Goal: Task Accomplishment & Management: Complete application form

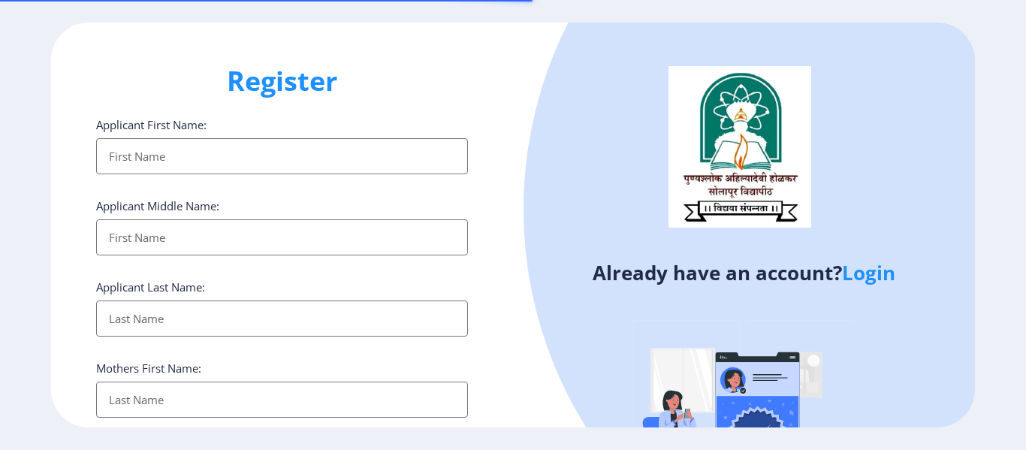
select select
click at [276, 159] on input "Applicant First Name:" at bounding box center [282, 156] width 372 height 36
type input "[PERSON_NAME]"
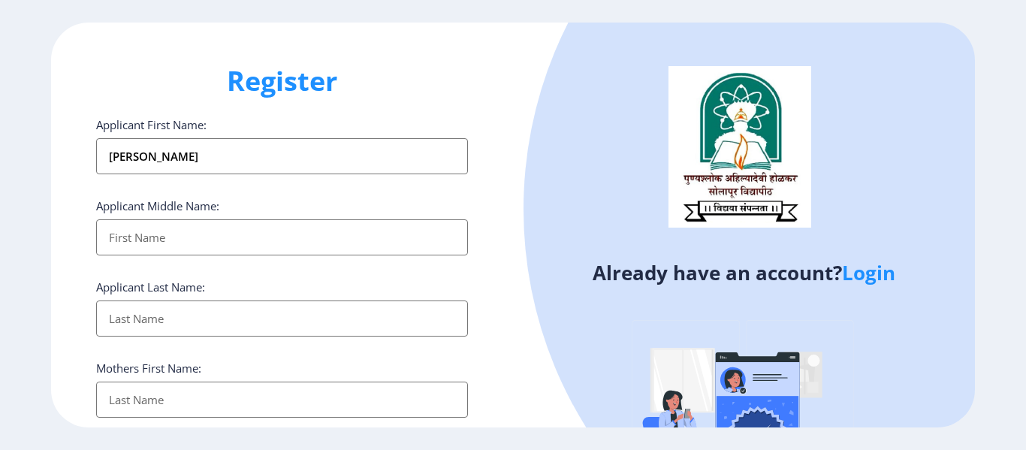
type input "[PERSON_NAME]"
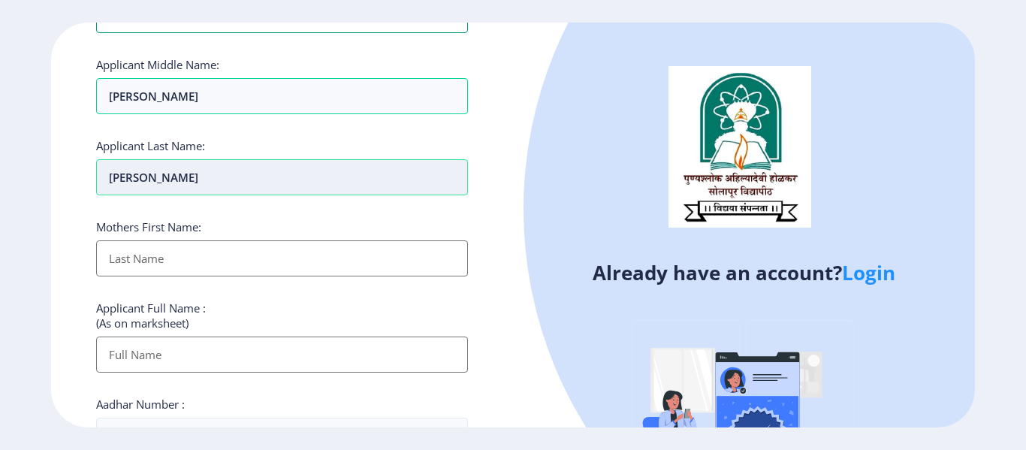
scroll to position [150, 0]
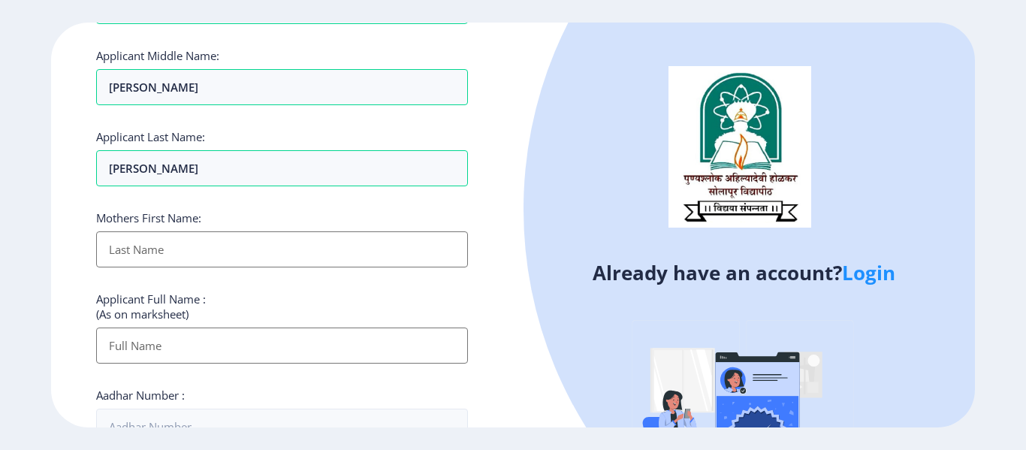
click at [216, 238] on input "Applicant First Name:" at bounding box center [282, 249] width 372 height 36
click at [236, 252] on input "Applicant First Name:" at bounding box center [282, 249] width 372 height 36
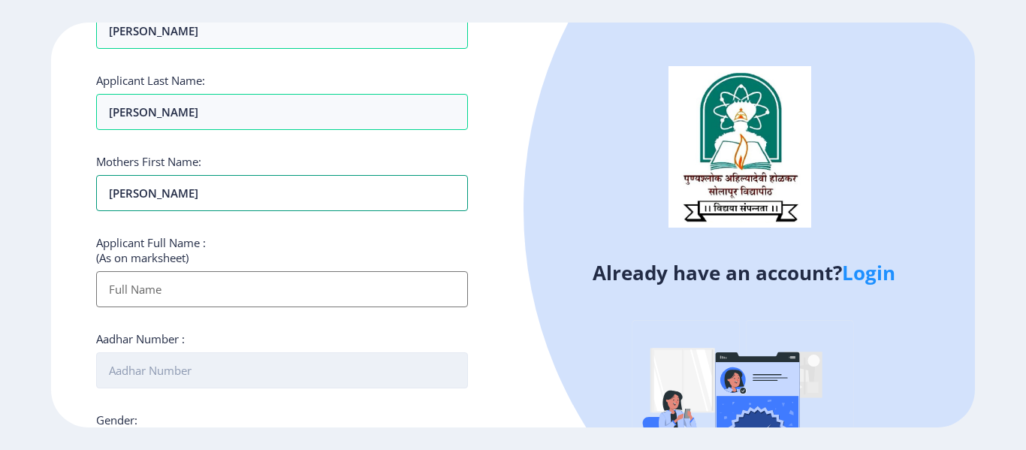
scroll to position [300, 0]
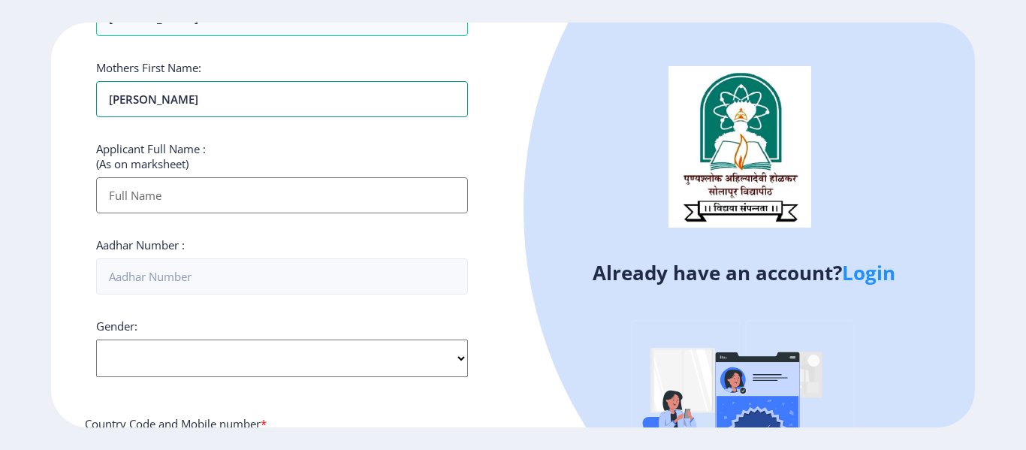
type input "[PERSON_NAME]"
click at [201, 195] on input "Applicant First Name:" at bounding box center [282, 195] width 372 height 36
type input "[PERSON_NAME] [PERSON_NAME]"
type input "08180888427"
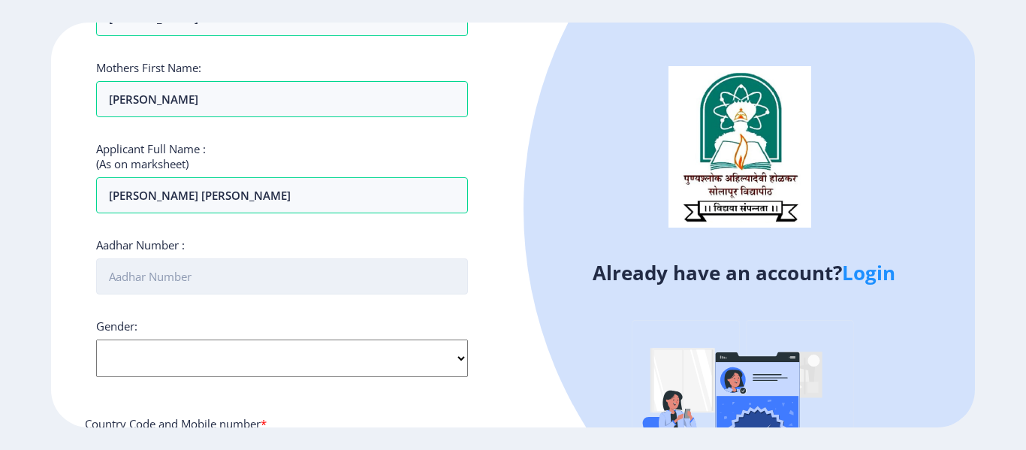
click at [279, 277] on input "Aadhar Number :" at bounding box center [282, 276] width 372 height 36
type input "456594660839"
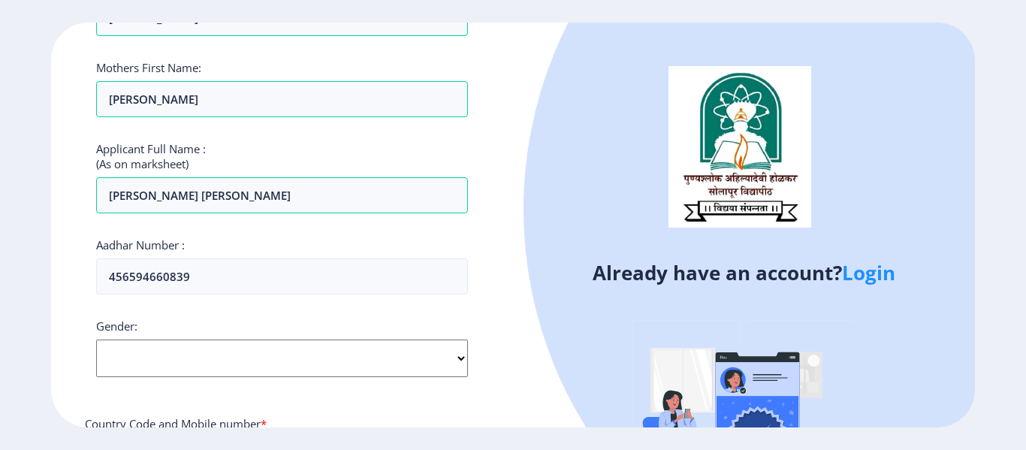
click at [231, 372] on select "Select Gender [DEMOGRAPHIC_DATA] [DEMOGRAPHIC_DATA] Other" at bounding box center [282, 359] width 372 height 38
select select "[DEMOGRAPHIC_DATA]"
click at [96, 340] on select "Select Gender [DEMOGRAPHIC_DATA] [DEMOGRAPHIC_DATA] Other" at bounding box center [282, 359] width 372 height 38
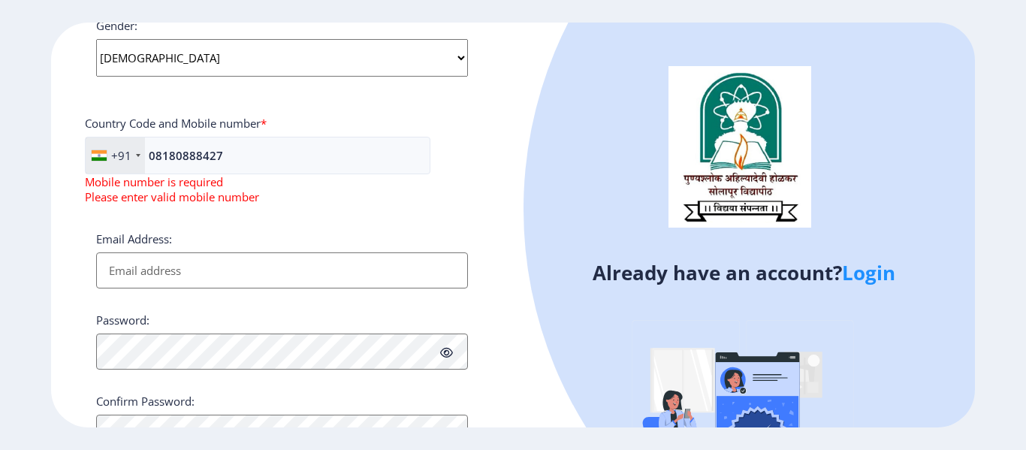
scroll to position [671, 0]
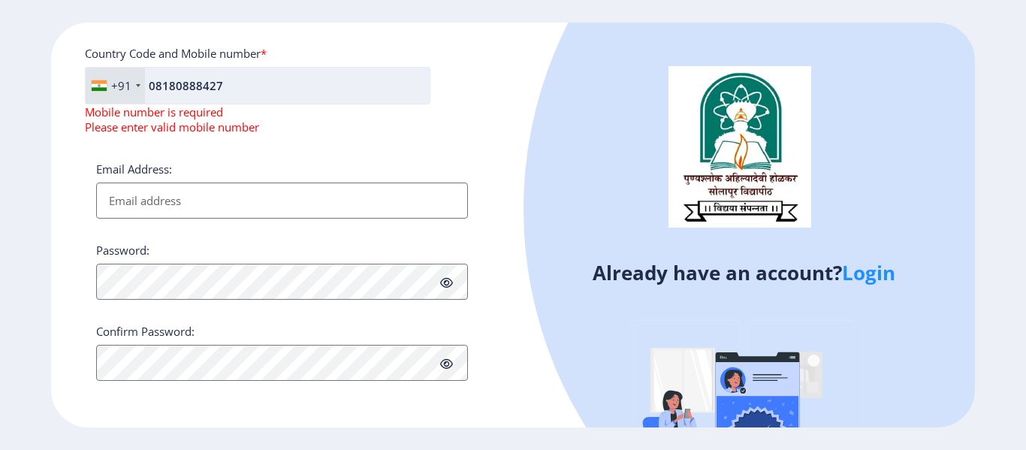
click at [156, 83] on input "08180888427" at bounding box center [258, 86] width 346 height 38
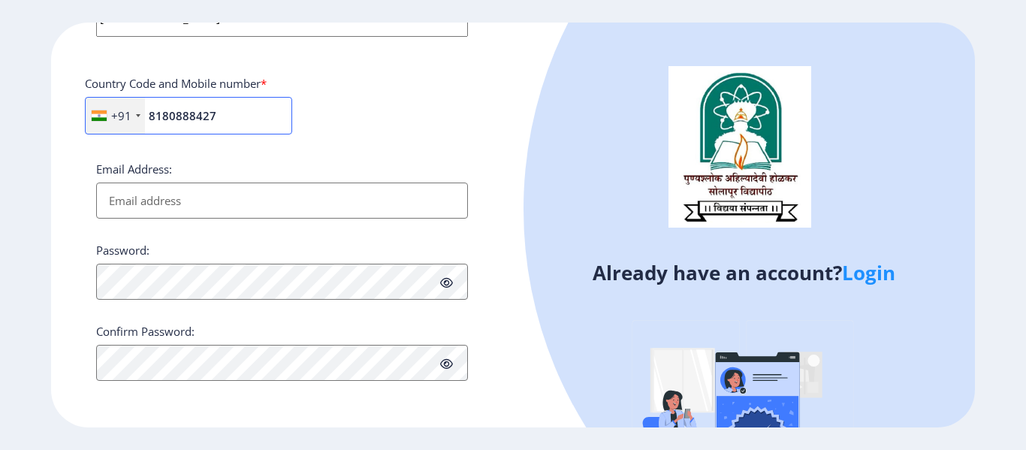
type input "8180888427"
click at [164, 208] on input "Email Address:" at bounding box center [282, 201] width 372 height 36
type input "[EMAIL_ADDRESS][DOMAIN_NAME]"
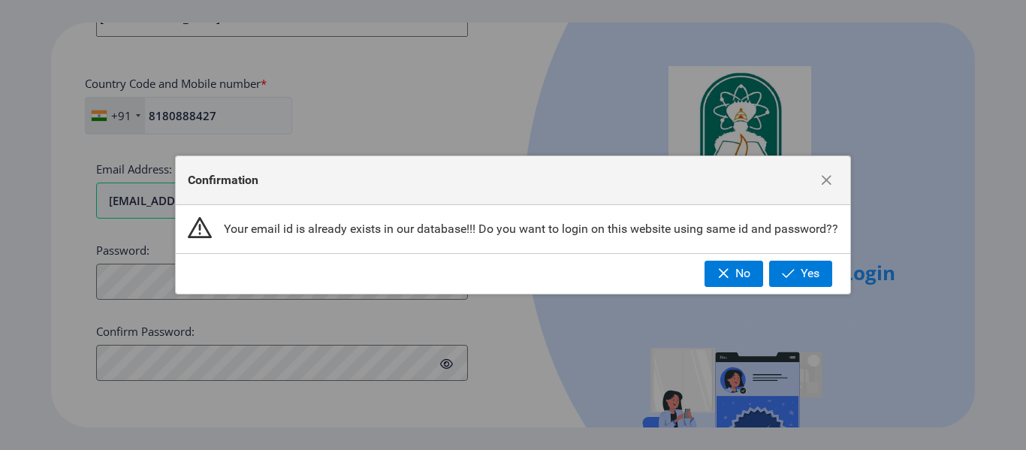
click at [222, 286] on div "No Yes" at bounding box center [513, 273] width 675 height 40
click at [804, 277] on span "Yes" at bounding box center [810, 274] width 19 height 14
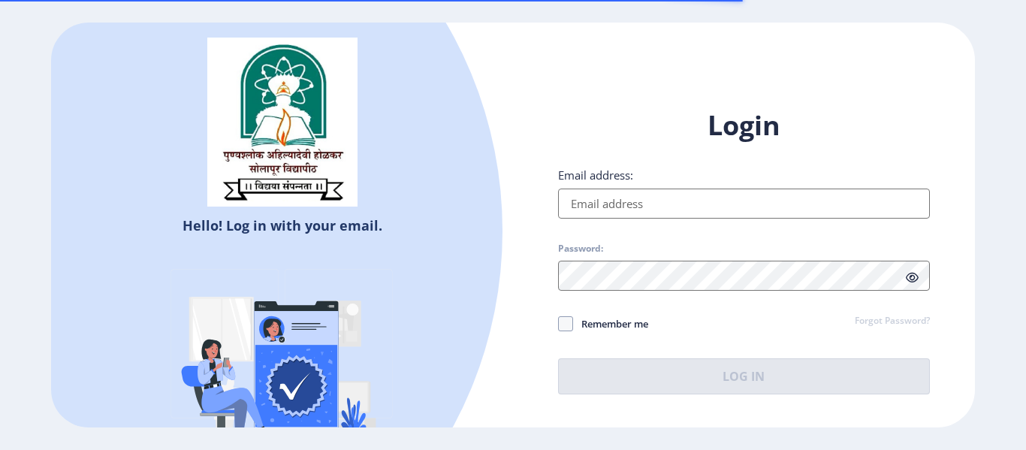
type input "[EMAIL_ADDRESS][DOMAIN_NAME]"
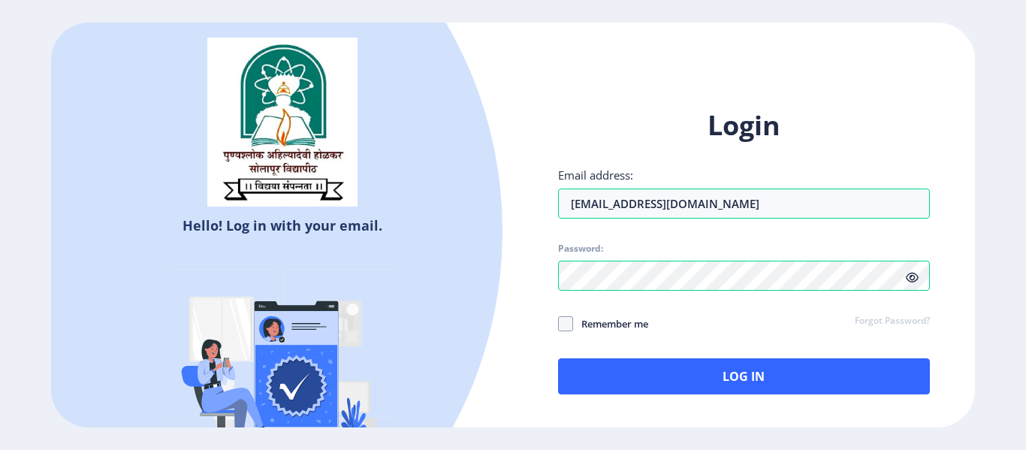
click at [907, 279] on icon at bounding box center [912, 277] width 13 height 11
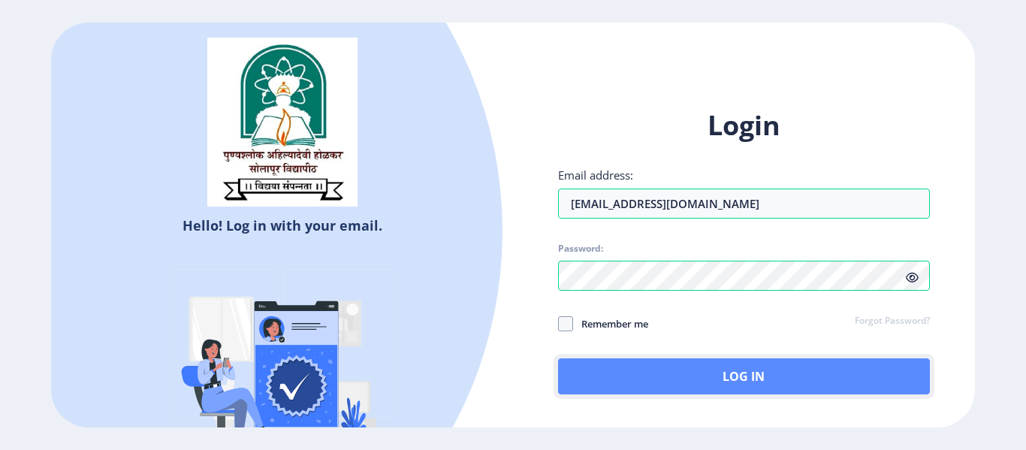
click at [665, 370] on button "Log In" at bounding box center [744, 376] width 372 height 36
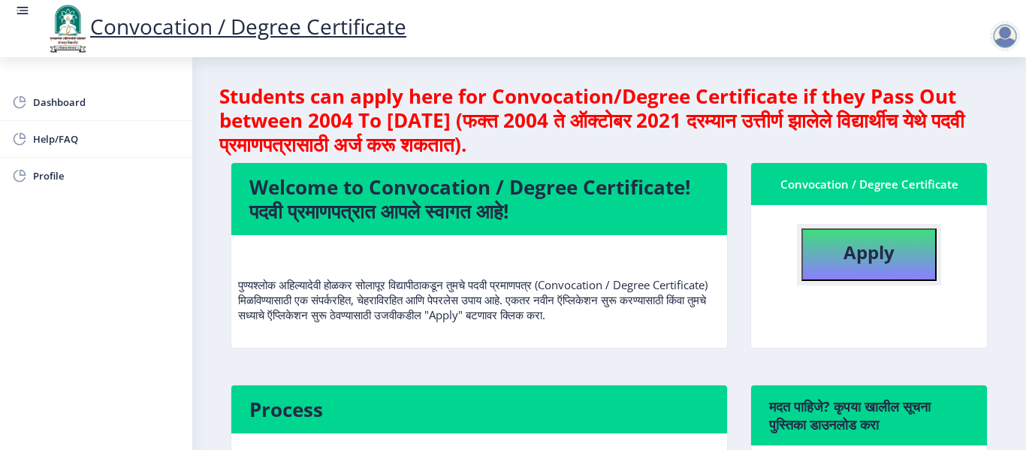
click at [878, 255] on b "Apply" at bounding box center [869, 252] width 51 height 25
select select
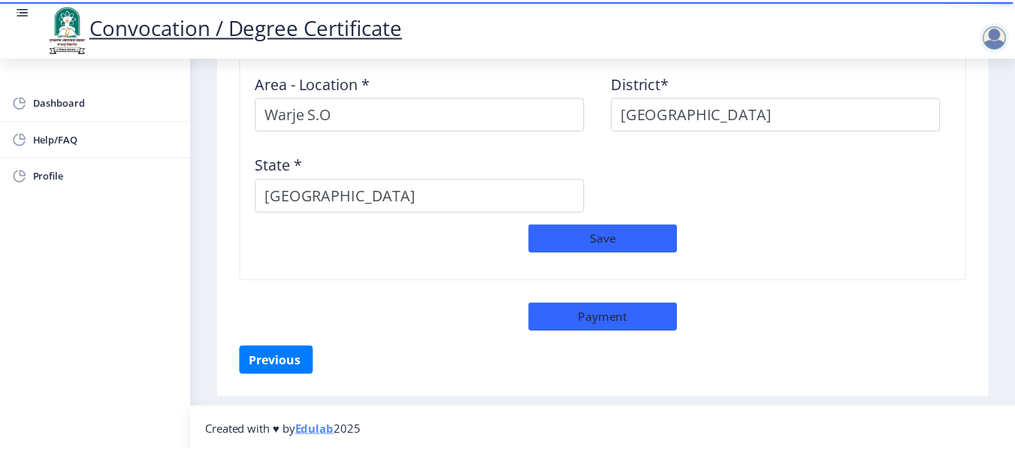
scroll to position [1378, 0]
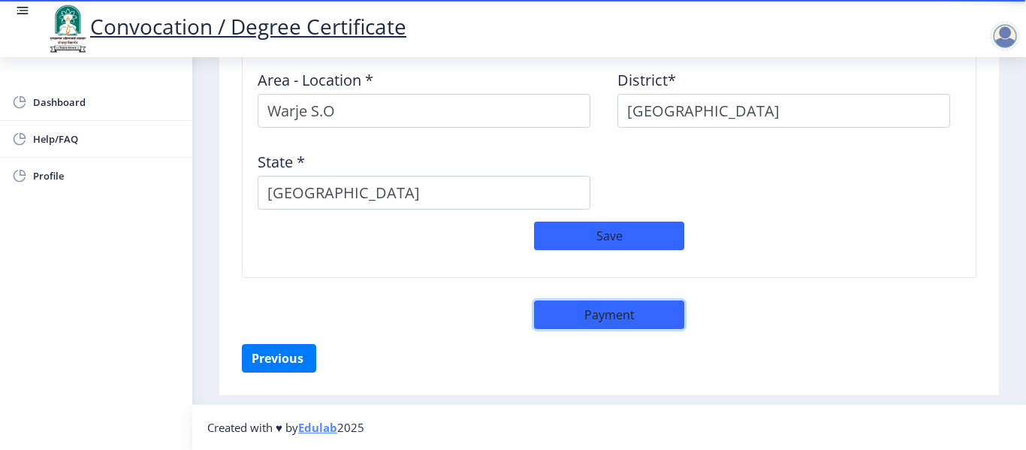
click at [611, 316] on button "Payment" at bounding box center [609, 314] width 150 height 29
select select "sealed"
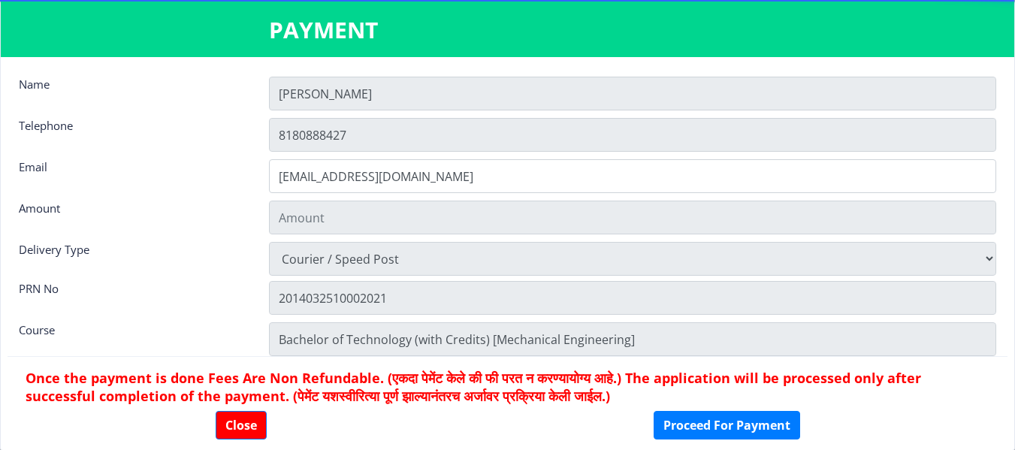
type input "2885"
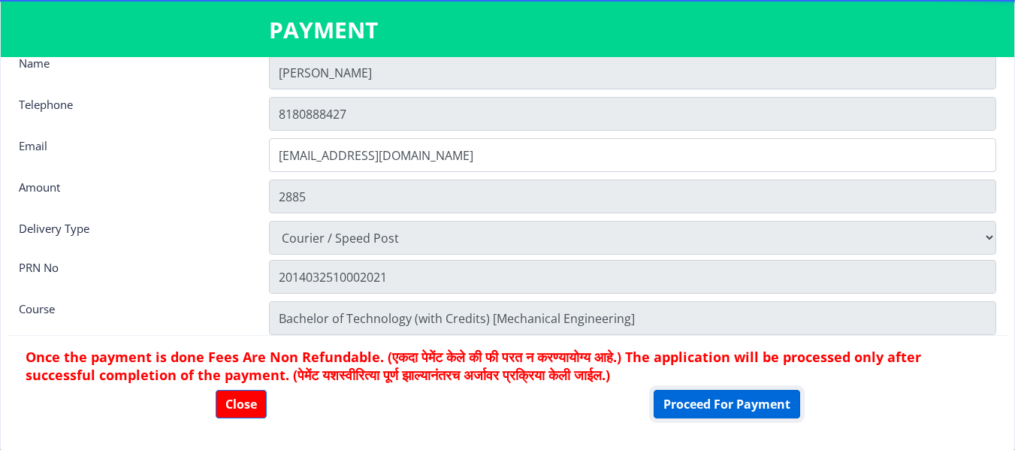
click at [696, 397] on button "Proceed For Payment" at bounding box center [726, 404] width 146 height 29
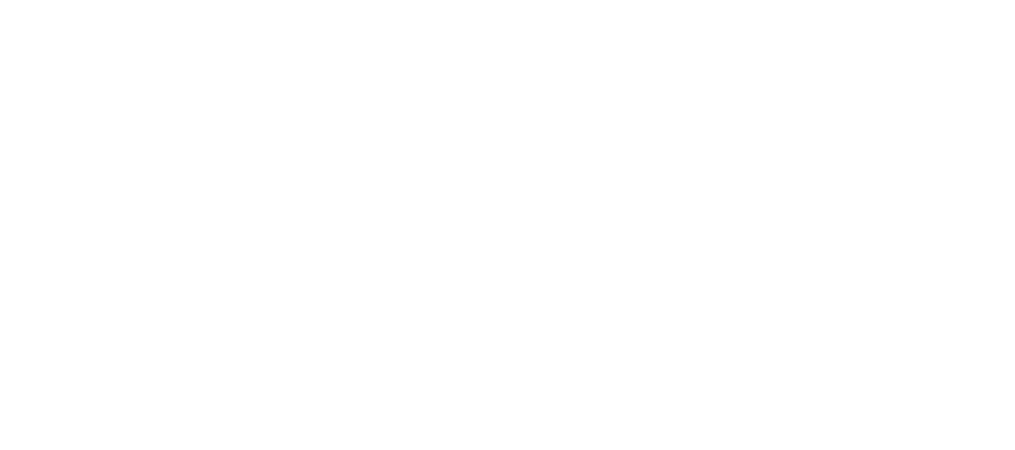
select select
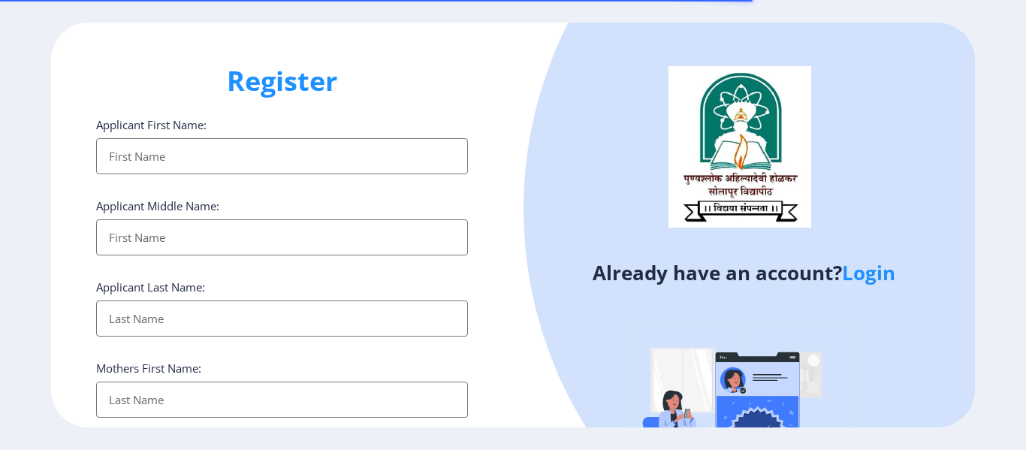
select select
drag, startPoint x: 394, startPoint y: 152, endPoint x: 388, endPoint y: 165, distance: 14.4
click at [394, 152] on input "Applicant First Name:" at bounding box center [282, 156] width 372 height 36
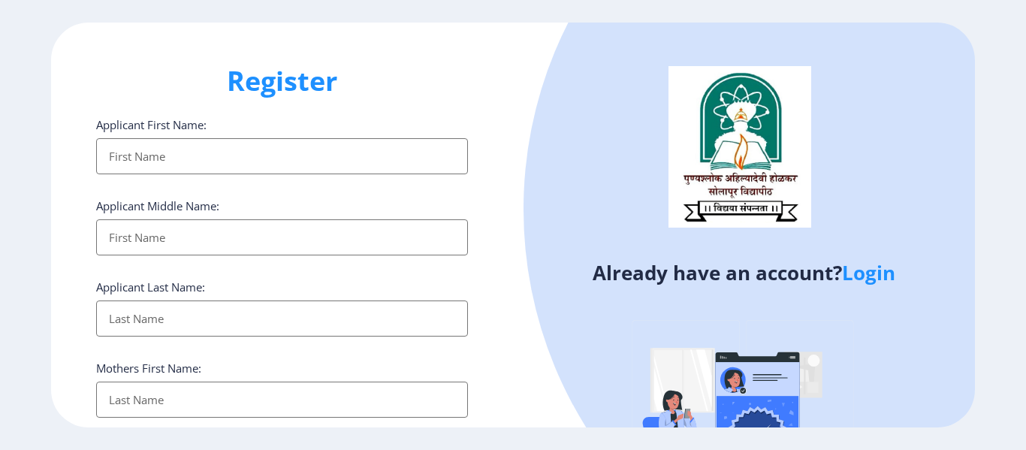
type input "[PERSON_NAME]"
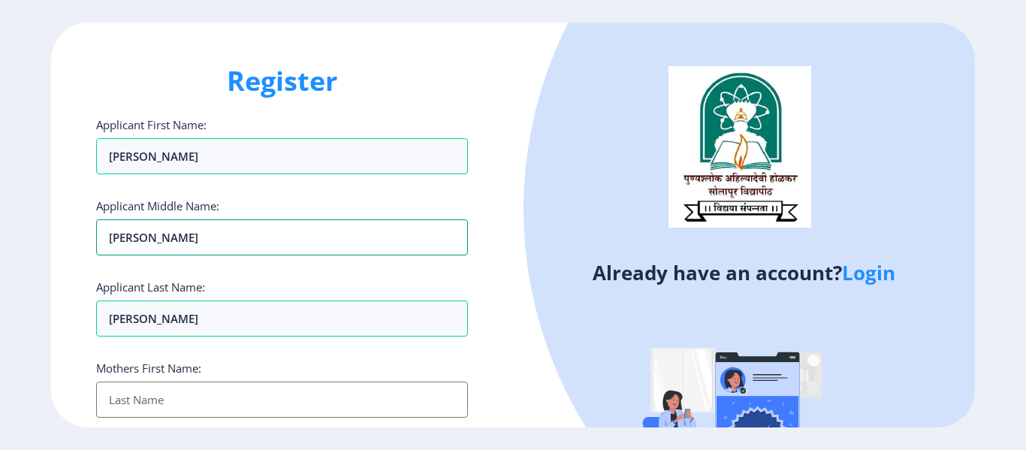
drag, startPoint x: 152, startPoint y: 243, endPoint x: 71, endPoint y: 258, distance: 82.5
click at [71, 258] on div "Register Applicant First Name: Anand Applicant Middle Name: Anand Applicant Las…" at bounding box center [282, 225] width 462 height 405
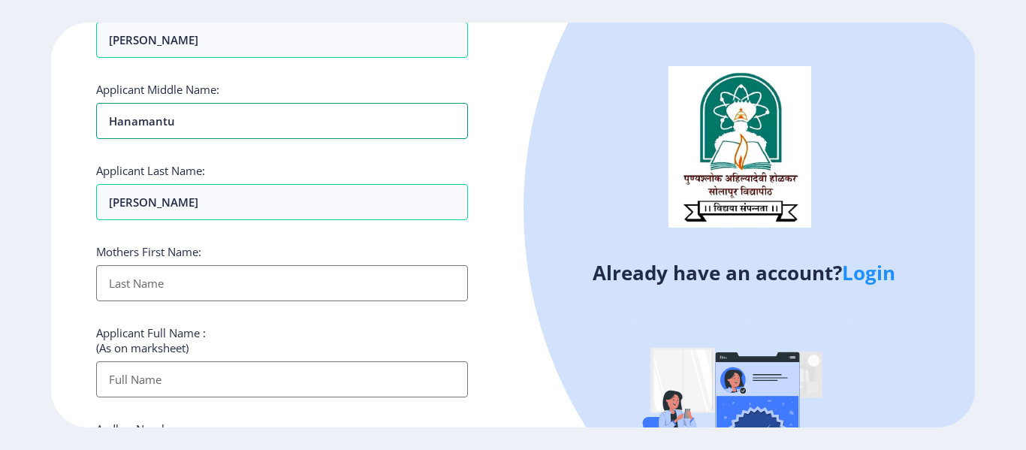
scroll to position [225, 0]
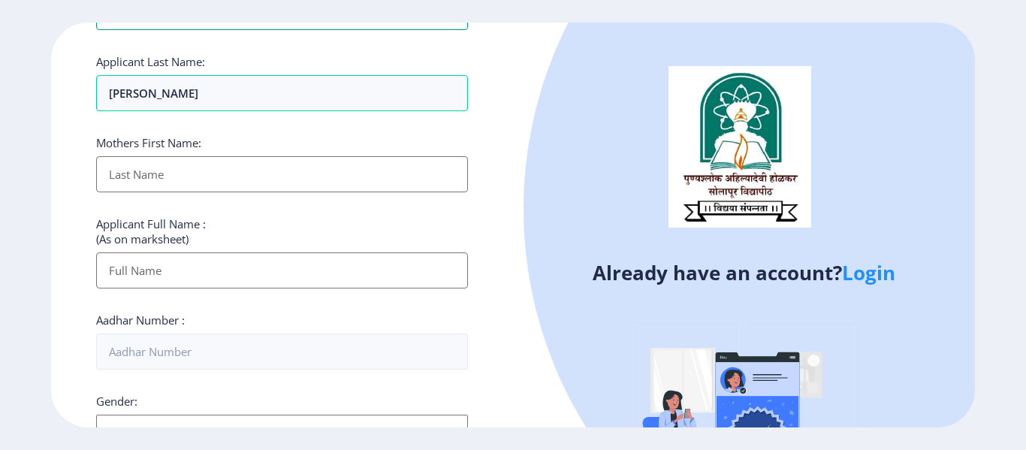
type input "Hanamantu"
click at [170, 171] on input "Applicant First Name:" at bounding box center [282, 174] width 372 height 36
type input "[PERSON_NAME]"
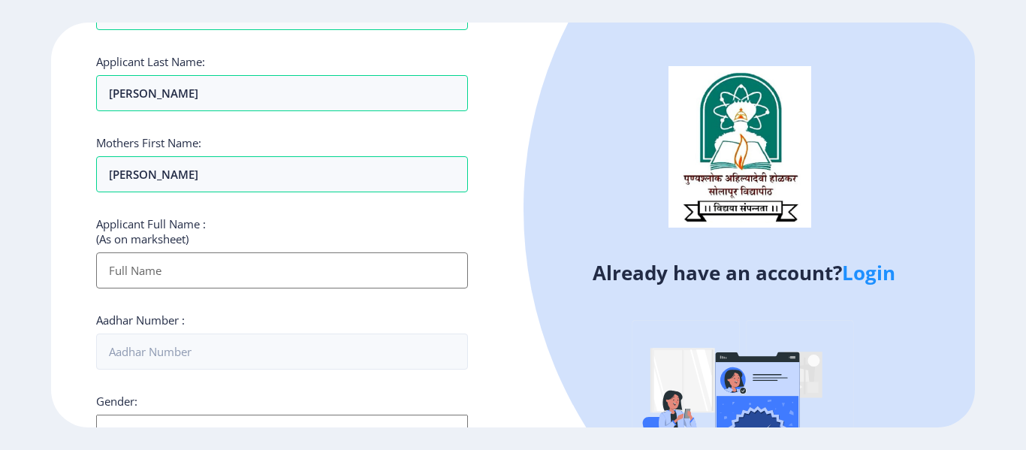
click at [211, 266] on input "Applicant First Name:" at bounding box center [282, 270] width 372 height 36
type input "[PERSON_NAME] [PERSON_NAME]"
type input "08180888427"
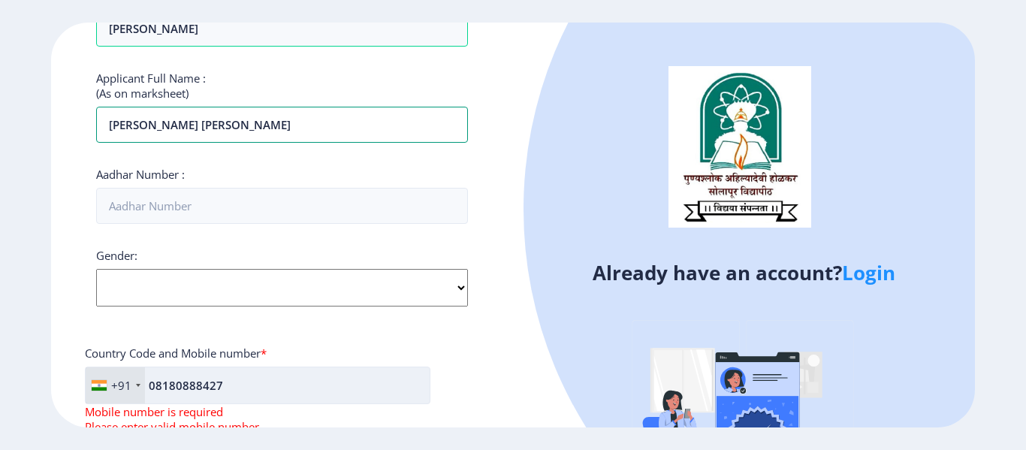
scroll to position [451, 0]
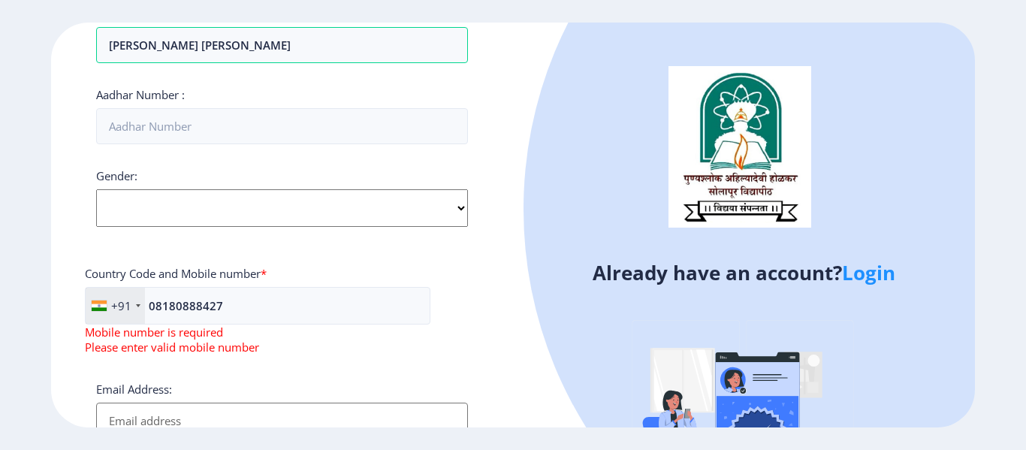
click at [140, 194] on select "Select Gender [DEMOGRAPHIC_DATA] [DEMOGRAPHIC_DATA] Other" at bounding box center [282, 208] width 372 height 38
select select "[DEMOGRAPHIC_DATA]"
click at [96, 189] on select "Select Gender [DEMOGRAPHIC_DATA] [DEMOGRAPHIC_DATA] Other" at bounding box center [282, 208] width 372 height 38
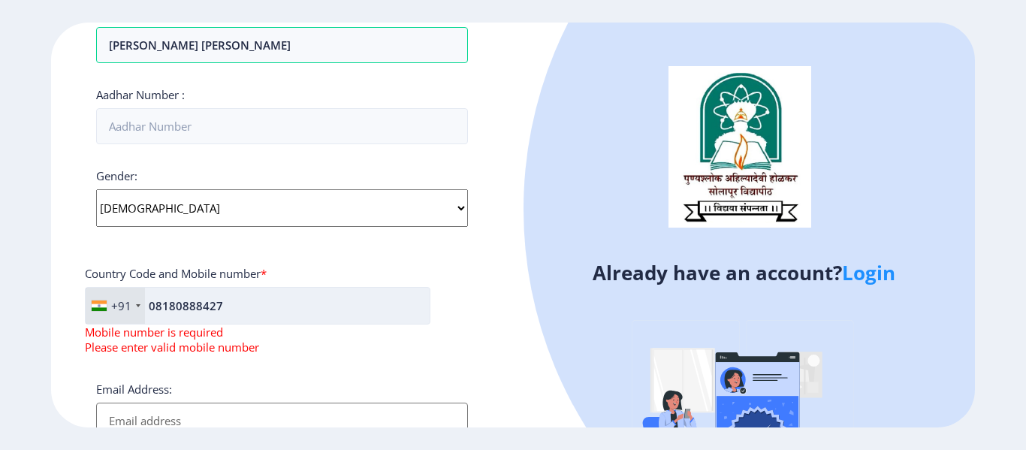
click at [161, 312] on input "08180888427" at bounding box center [258, 306] width 346 height 38
click at [155, 312] on input "08180888427" at bounding box center [258, 306] width 346 height 38
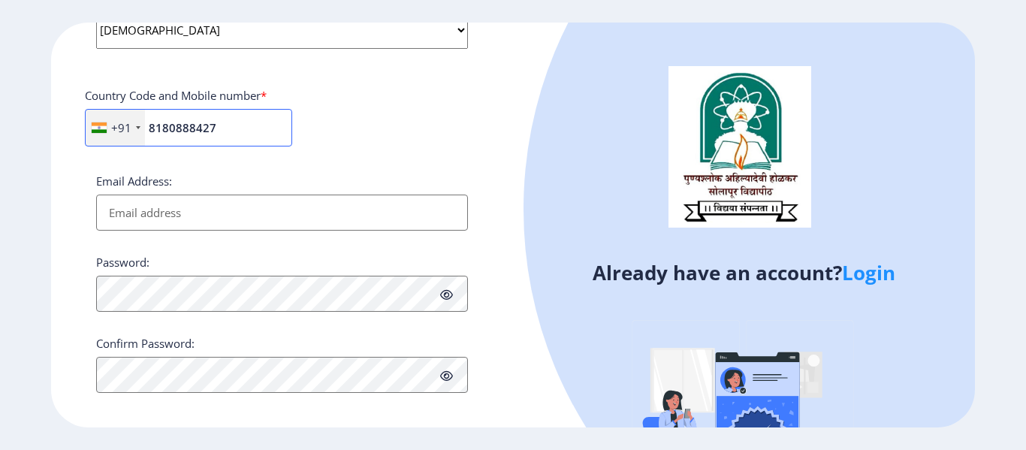
scroll to position [641, 0]
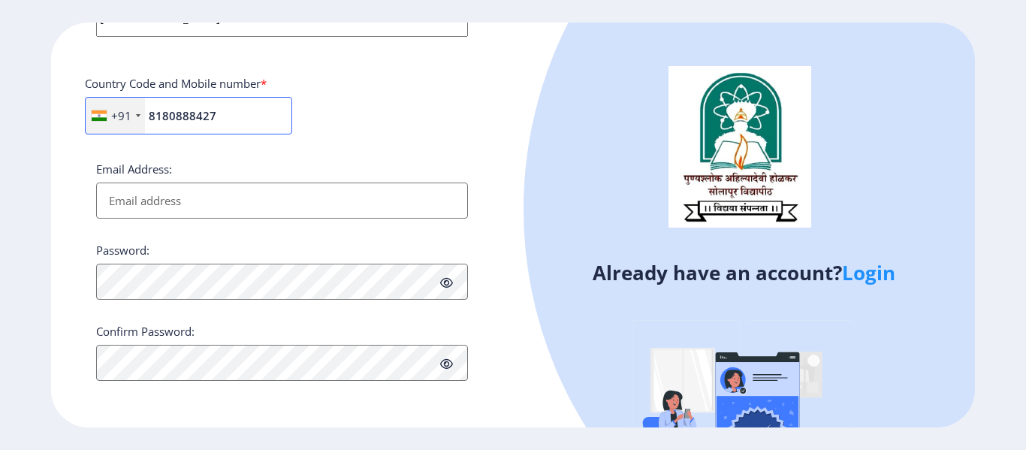
type input "8180888427"
click at [195, 207] on input "Email Address:" at bounding box center [282, 201] width 372 height 36
type input "[EMAIL_ADDRESS][DOMAIN_NAME]"
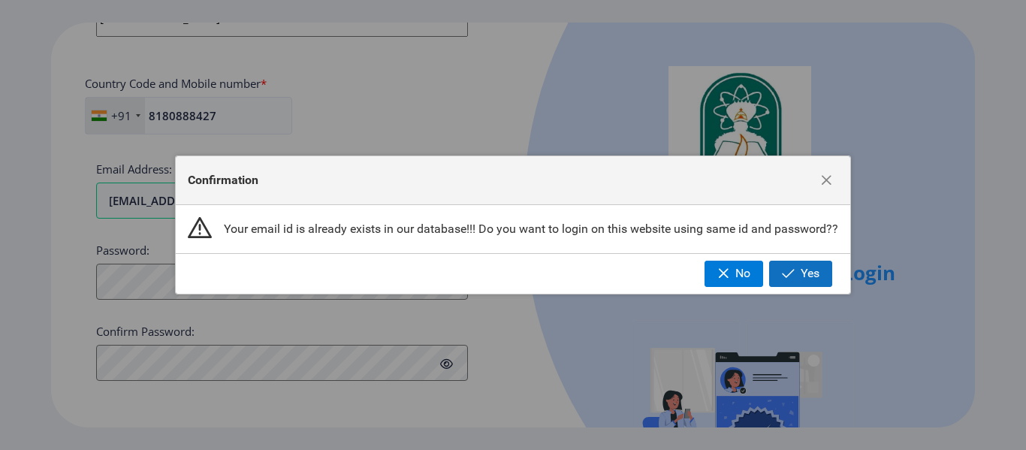
click at [821, 270] on button "Yes" at bounding box center [800, 274] width 63 height 26
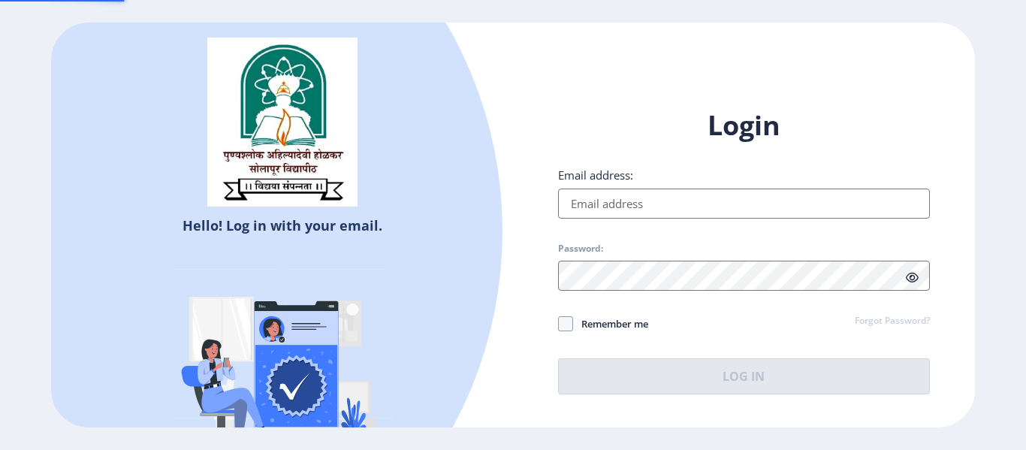
type input "[EMAIL_ADDRESS][DOMAIN_NAME]"
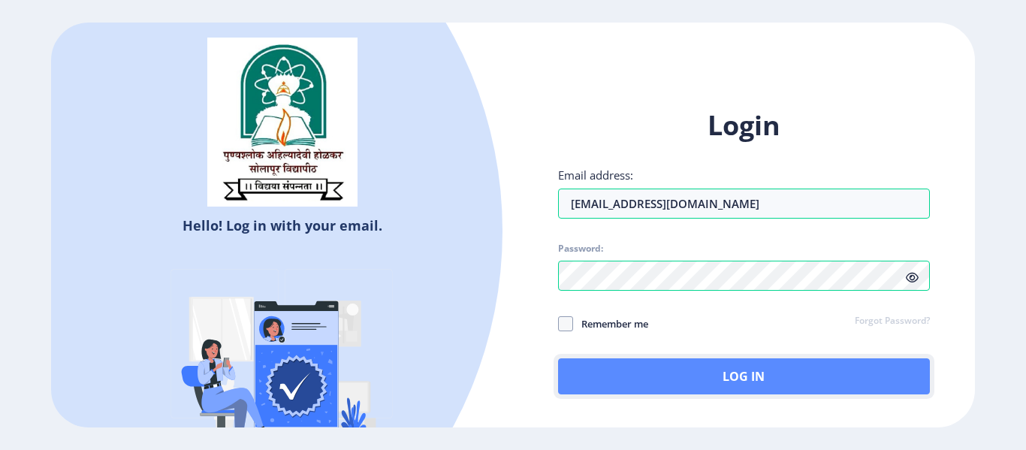
click at [621, 381] on button "Log In" at bounding box center [744, 376] width 372 height 36
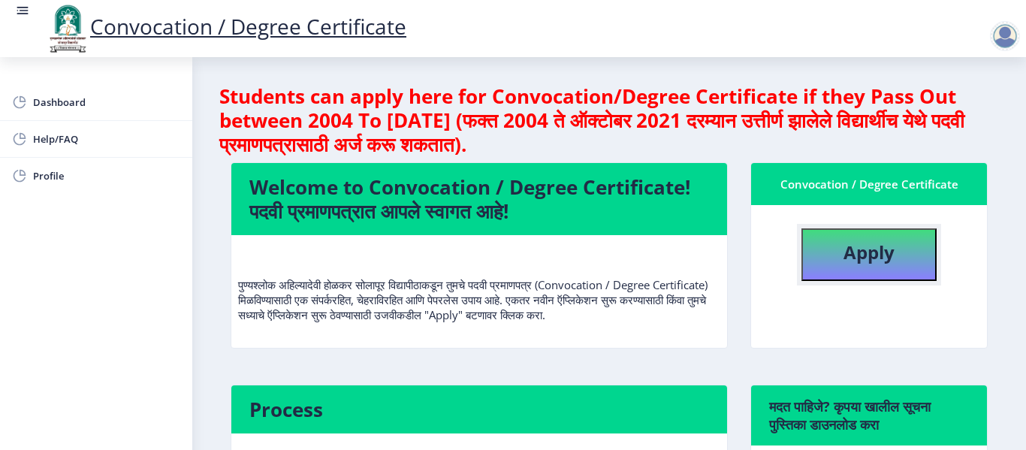
click at [860, 254] on b "Apply" at bounding box center [869, 252] width 51 height 25
select select
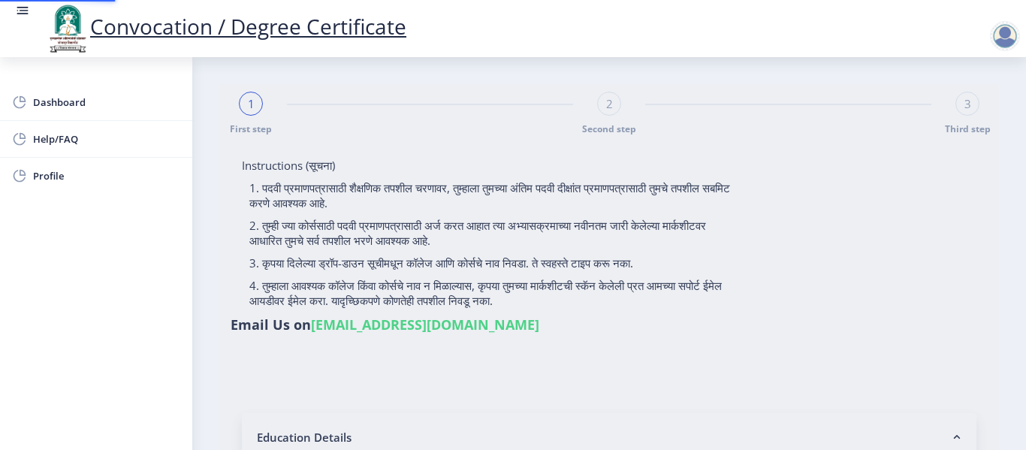
type input "2014032510002021"
select select "Regular"
select select "2019"
select select "March"
select select "Grade B+"
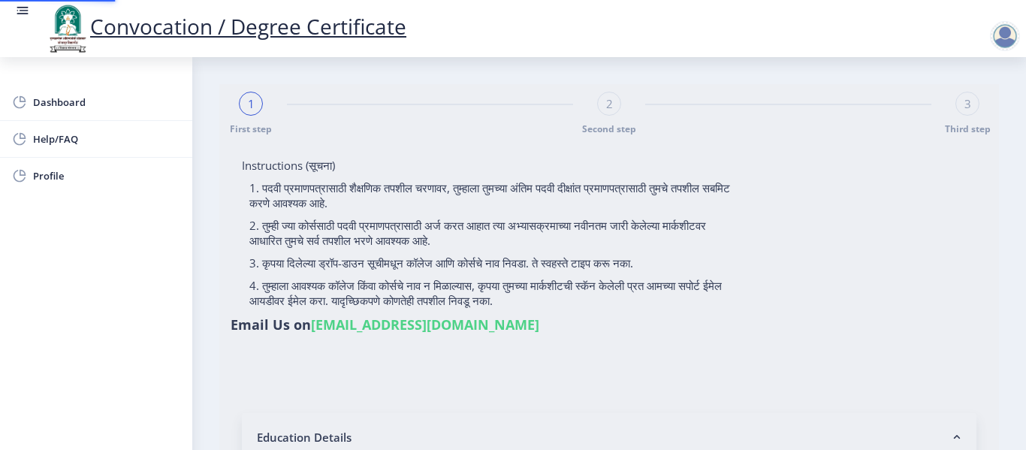
type input "224062"
type input "[PERSON_NAME]"
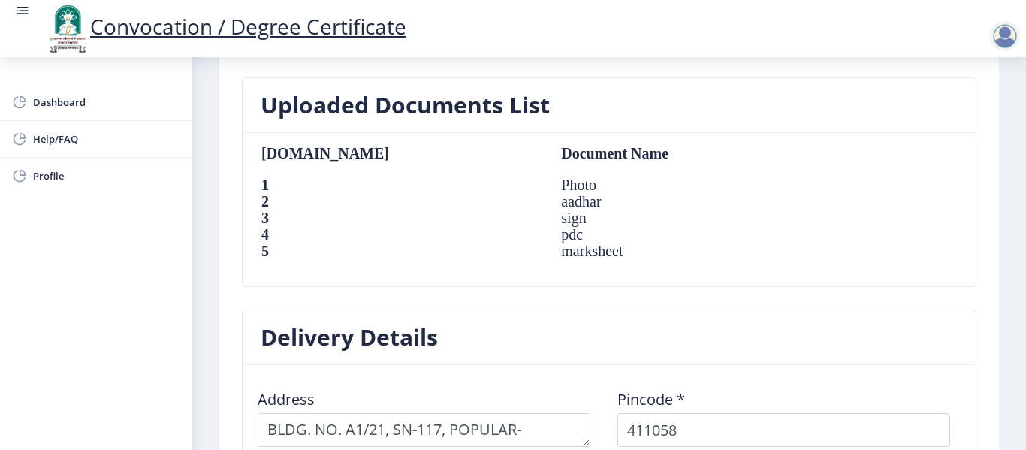
scroll to position [1002, 0]
